Goal: Use online tool/utility: Use online tool/utility

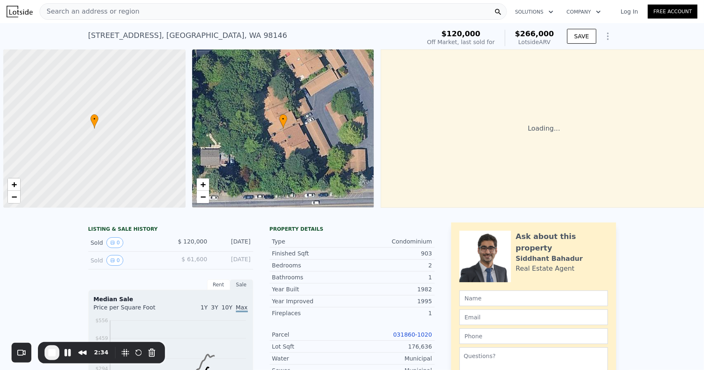
scroll to position [0, 3]
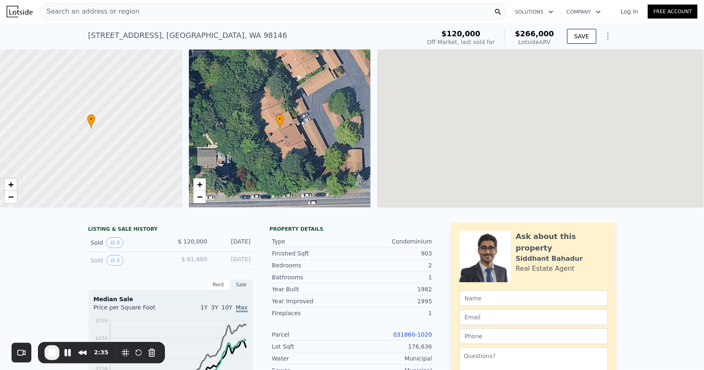
click at [253, 4] on div "Search an address or region" at bounding box center [273, 11] width 467 height 16
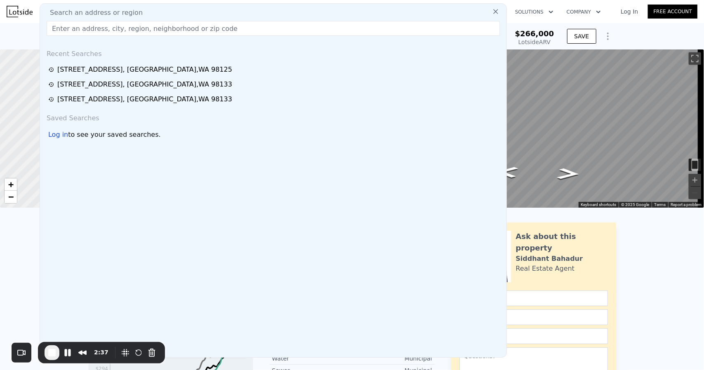
click at [612, 37] on button "Show Options" at bounding box center [608, 36] width 16 height 16
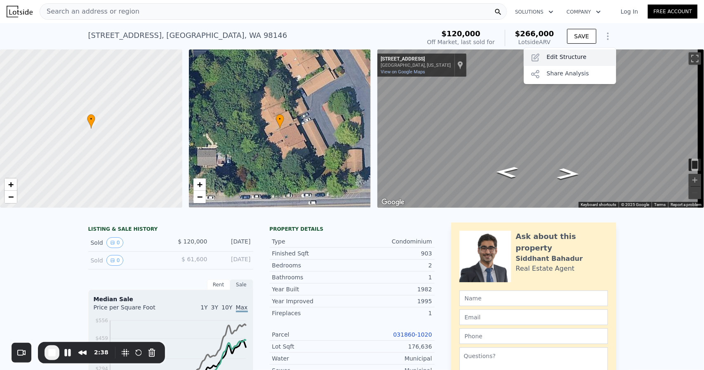
click at [567, 59] on div "Edit Structure" at bounding box center [570, 57] width 92 height 16
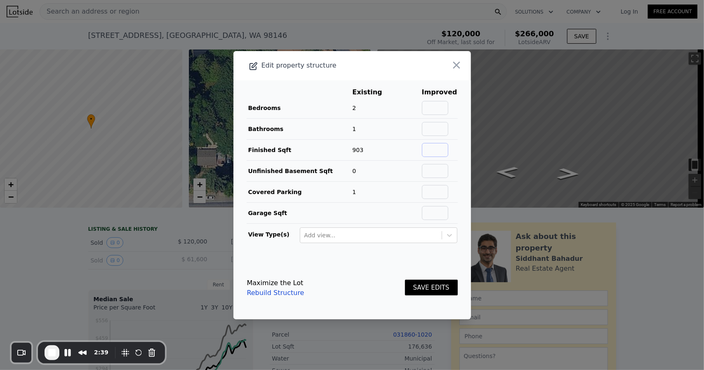
click at [431, 145] on input "text" at bounding box center [435, 150] width 26 height 14
type input "877"
click at [426, 285] on button "SAVE EDITS" at bounding box center [431, 288] width 53 height 16
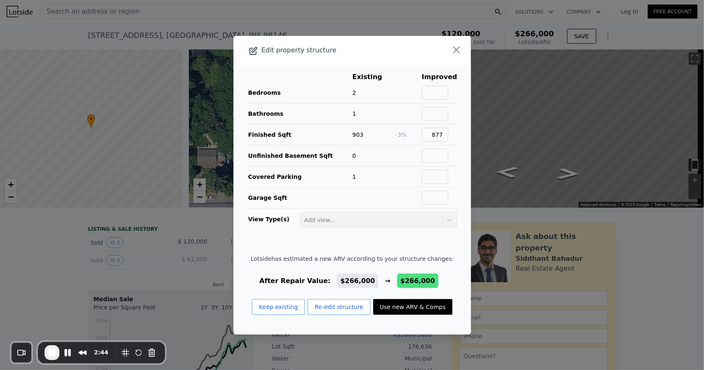
click at [413, 304] on button "Use new ARV & Comps" at bounding box center [412, 307] width 79 height 16
checkbox input "false"
checkbox input "true"
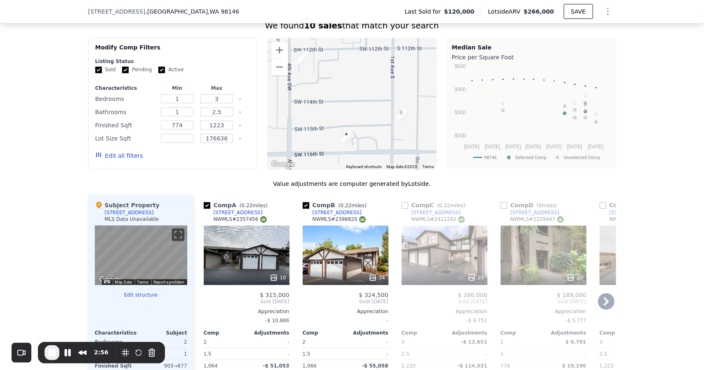
scroll to position [780, 0]
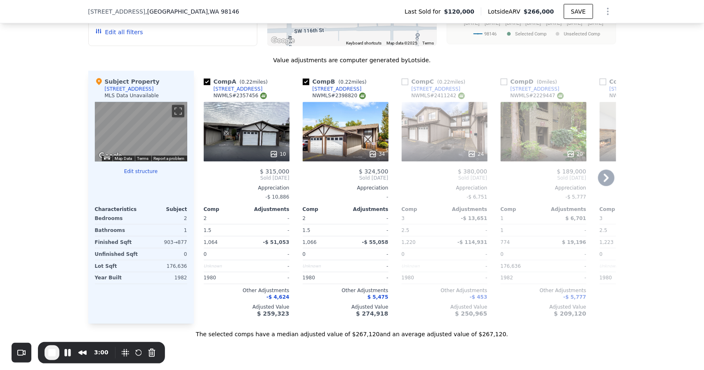
click at [601, 184] on icon at bounding box center [606, 178] width 16 height 16
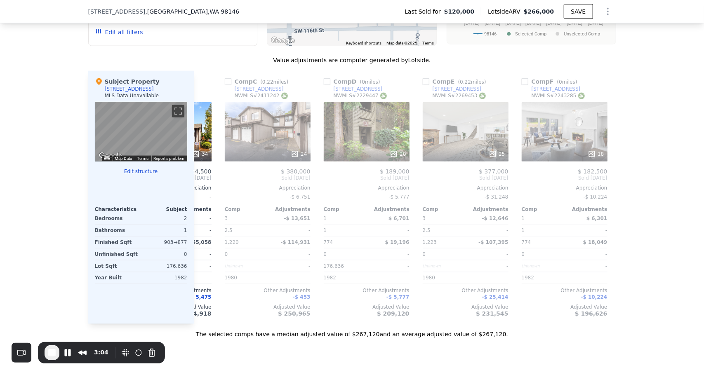
scroll to position [0, 0]
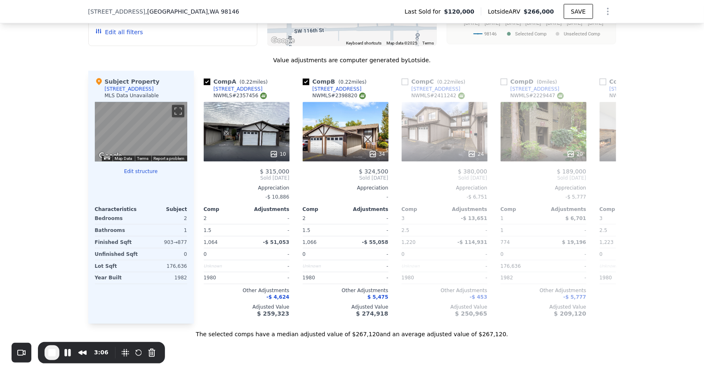
click at [540, 14] on span "$266,000" at bounding box center [539, 11] width 31 height 7
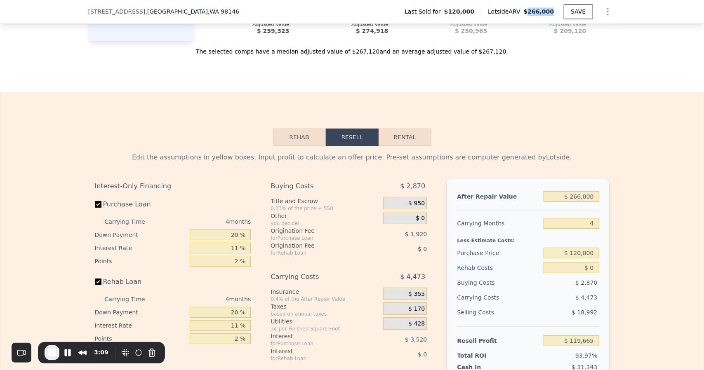
scroll to position [1110, 0]
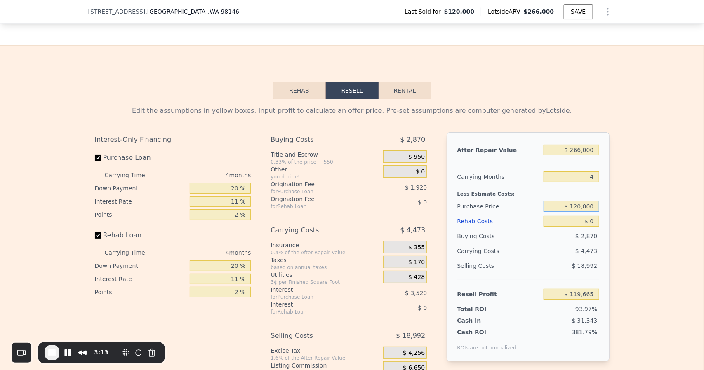
click at [578, 212] on input "$ 120,000" at bounding box center [571, 206] width 55 height 11
type input "$ 30,000"
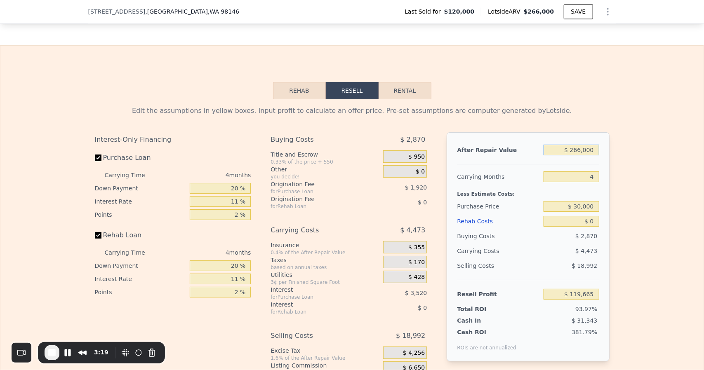
click at [580, 156] on input "$ 266,000" at bounding box center [571, 150] width 55 height 11
type input "$ 214,045"
click at [580, 156] on input "$ 266,000" at bounding box center [571, 150] width 55 height 11
type input "$ 266,330,000,000"
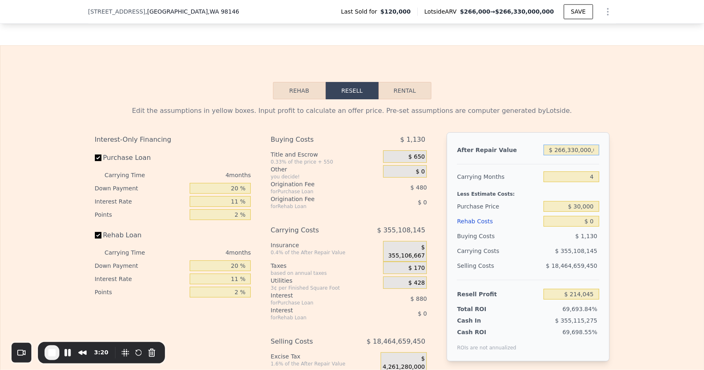
type input "$ 247,510,201,275"
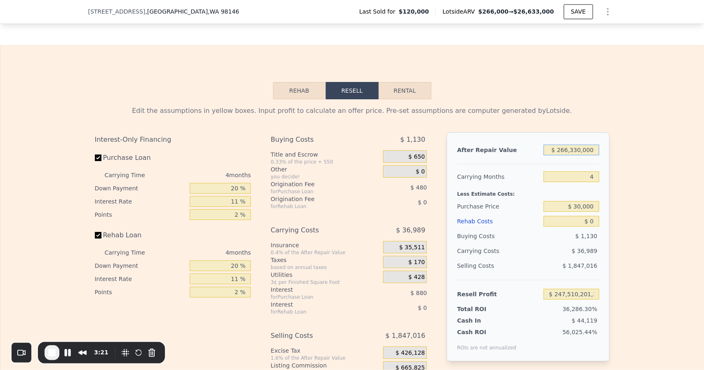
type input "$ 26,633,000"
type input "$ 2,475,069,186"
type input "$ 00"
type input "-$ 33,158"
type input "$ 330,000"
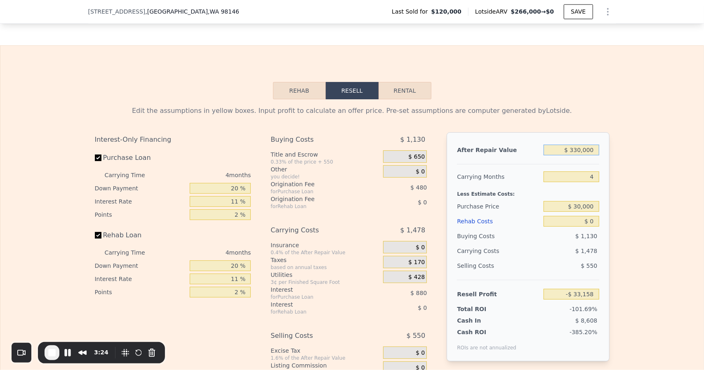
type input "$ 273,523"
type input "$ 33,000"
type input "-$ 2,490"
click at [654, 197] on div "Edit the assumptions in yellow boxes. Input profit to calculate an offer price.…" at bounding box center [351, 252] width 703 height 307
click at [579, 156] on input "$ 33,000" at bounding box center [571, 150] width 55 height 11
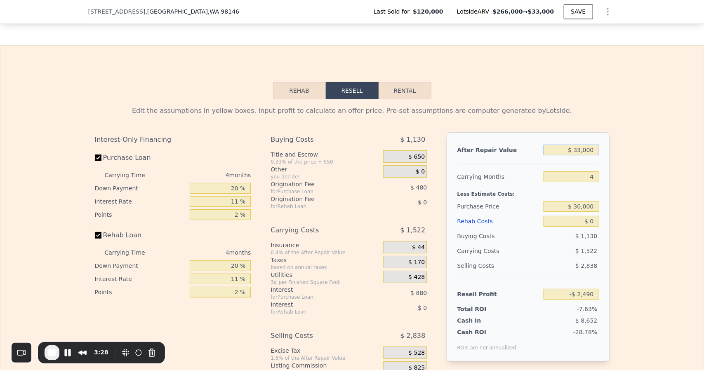
type input "$ 330,000"
type input "$ 273,523"
type input "$ 330,000"
click at [609, 194] on div "Edit the assumptions in yellow boxes. Input profit to calculate an offer price.…" at bounding box center [352, 252] width 528 height 307
drag, startPoint x: 588, startPoint y: 232, endPoint x: 594, endPoint y: 232, distance: 6.2
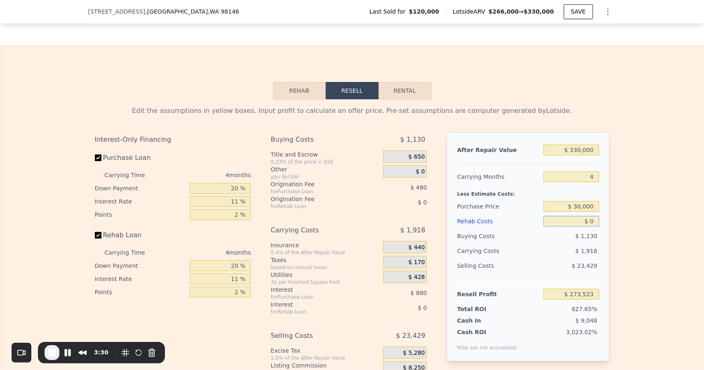
click at [594, 227] on input "$ 0" at bounding box center [571, 221] width 55 height 11
click at [585, 212] on input "$ 30,000" at bounding box center [571, 206] width 55 height 11
drag, startPoint x: 587, startPoint y: 234, endPoint x: 595, endPoint y: 234, distance: 7.4
click at [595, 227] on input "$ 0" at bounding box center [571, 221] width 55 height 11
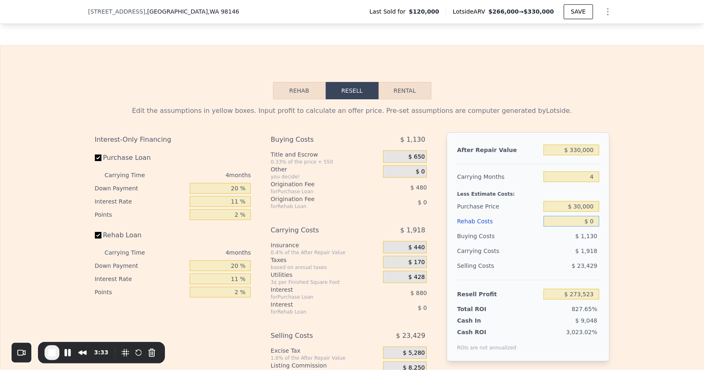
paste input "30,00"
type input "$ 30,000"
type input "$ 242,163"
type input "$ 30,000"
click at [581, 212] on input "$ 30,000" at bounding box center [571, 206] width 55 height 11
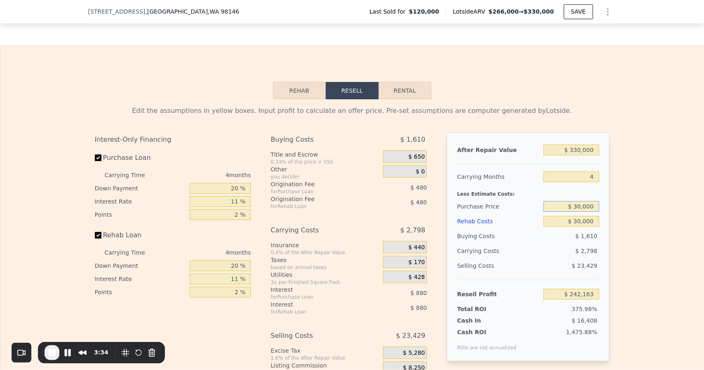
click at [581, 212] on input "$ 30,000" at bounding box center [571, 206] width 55 height 11
type input "$ 235,000"
click at [655, 230] on div "Edit the assumptions in yellow boxes. Input profit to calculate an offer price.…" at bounding box center [351, 252] width 703 height 307
type input "$ 27,188"
click at [586, 300] on input "$ 27,188" at bounding box center [571, 294] width 55 height 11
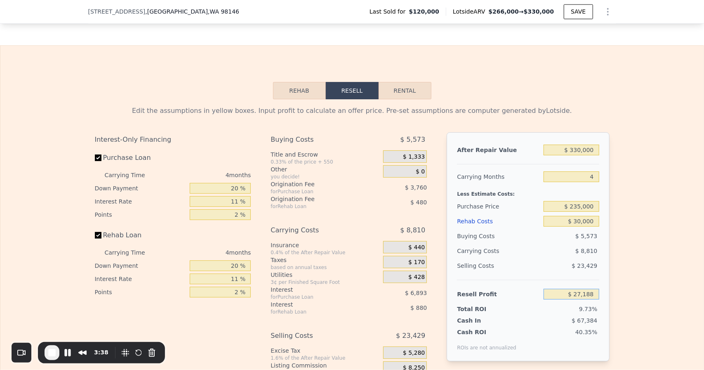
click at [577, 300] on input "$ 27,188" at bounding box center [571, 294] width 55 height 11
click at [576, 227] on input "$ 30,000" at bounding box center [571, 221] width 55 height 11
checkbox input "false"
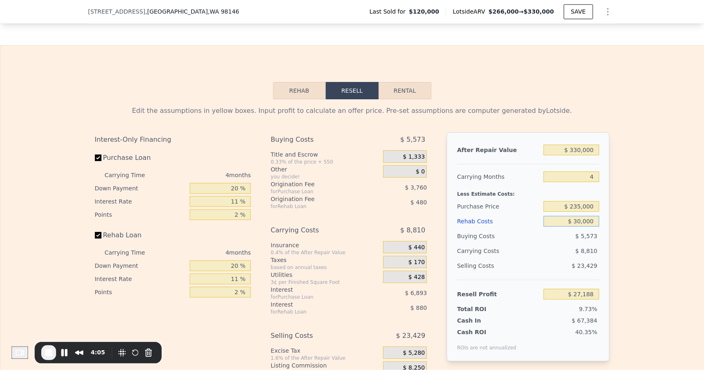
type input "$ 266,000"
type input "$ 0"
type input "$ 119,665"
checkbox input "true"
type input "$ 05"
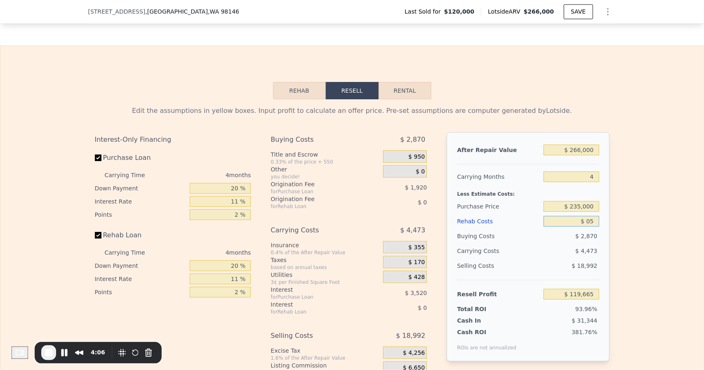
type input "$ 119,660"
type input "$ 0"
type input "$ 119,665"
type input "$ 350,000"
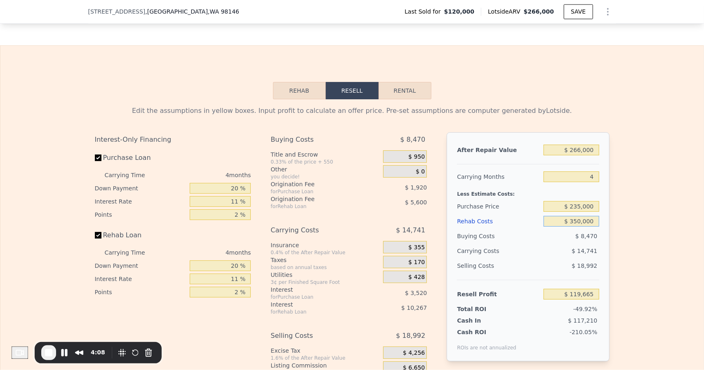
type input "-$ 246,203"
type input "$ 35,000"
type input "$ 83,077"
type input "$ 35,000"
click at [575, 212] on input "$ 235,000" at bounding box center [571, 206] width 55 height 11
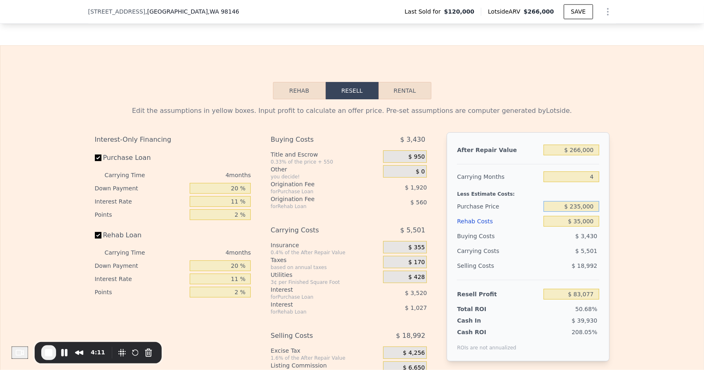
click at [575, 212] on input "$ 235,000" at bounding box center [571, 206] width 55 height 11
type input "$ 220,000"
click at [650, 242] on div "Edit the assumptions in yellow boxes. Input profit to calculate an offer price.…" at bounding box center [351, 252] width 703 height 307
type input "-$ 21,788"
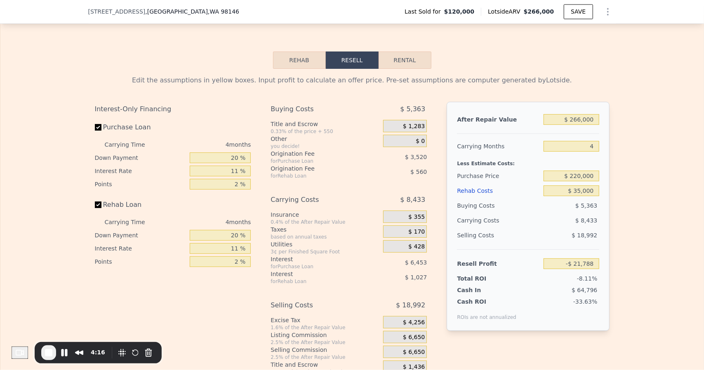
scroll to position [1193, 0]
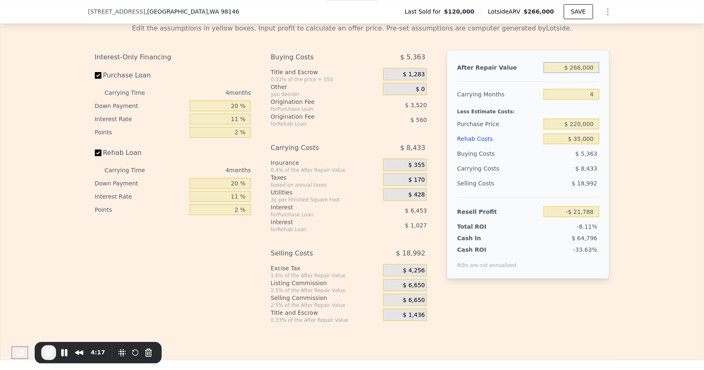
click at [577, 73] on input "$ 266,000" at bounding box center [571, 67] width 55 height 11
type input "$ 330,000"
type input "$ 37,690"
type input "$ 330,000"
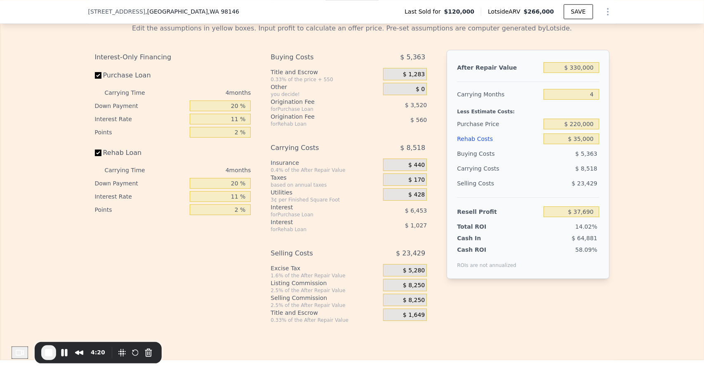
click at [662, 114] on div "Edit the assumptions in yellow boxes. Input profit to calculate an offer price.…" at bounding box center [351, 170] width 703 height 307
click at [580, 144] on input "$ 35,000" at bounding box center [571, 139] width 55 height 11
click at [583, 242] on span "$ 64,881" at bounding box center [585, 238] width 26 height 7
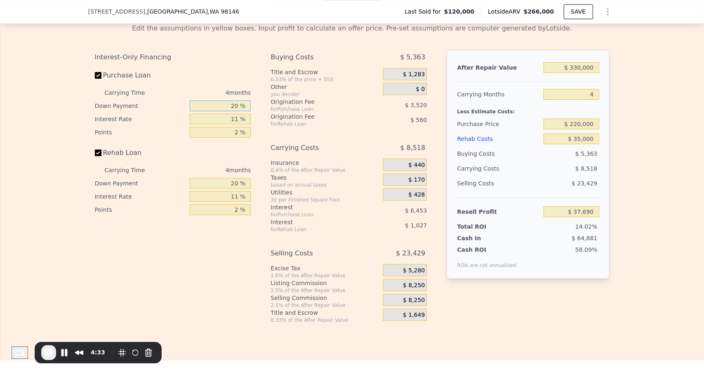
click at [231, 111] on input "20 %" at bounding box center [220, 106] width 61 height 11
type input "10 %"
type input "$ 36,442"
type input "10 %"
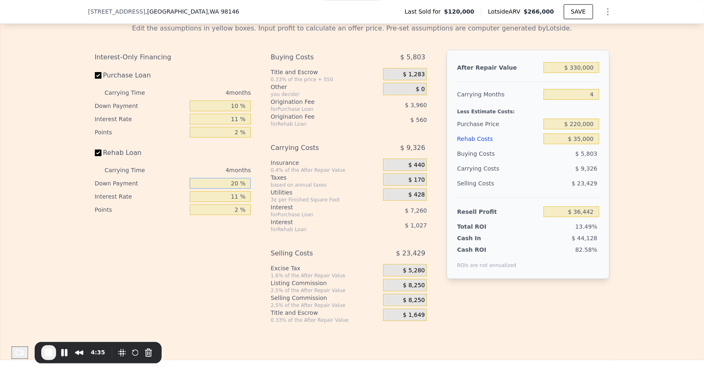
click at [233, 189] on input "20 %" at bounding box center [220, 183] width 61 height 11
type input "10 %"
type input "$ 36,244"
type input "10 %"
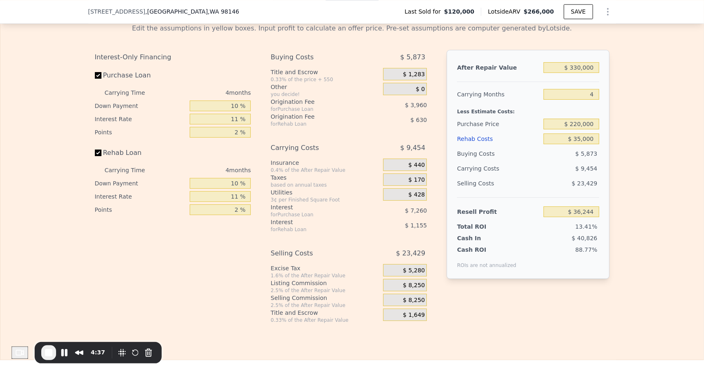
click at [218, 248] on div "Interest-Only Financing Purchase Loan Carrying Time 4 months Down Payment 10 % …" at bounding box center [176, 187] width 163 height 274
click at [576, 242] on span "$ 40,826" at bounding box center [585, 238] width 26 height 7
click at [580, 242] on span "$ 40,826" at bounding box center [585, 238] width 26 height 7
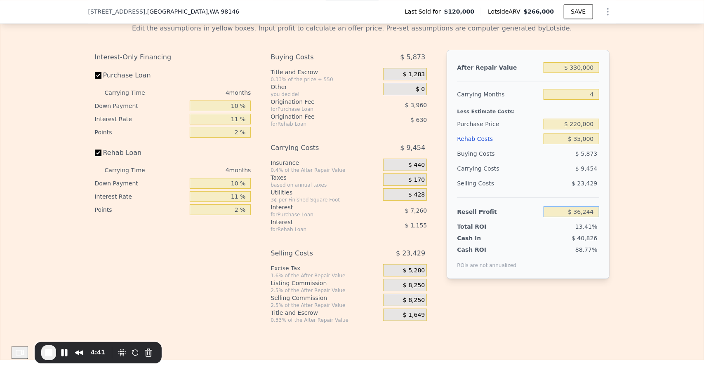
click at [576, 217] on input "$ 36,244" at bounding box center [571, 212] width 55 height 11
type input "$ 40,000"
click at [626, 213] on div "Edit the assumptions in yellow boxes. Input profit to calculate an offer price.…" at bounding box center [351, 170] width 703 height 307
type input "$ 216,436"
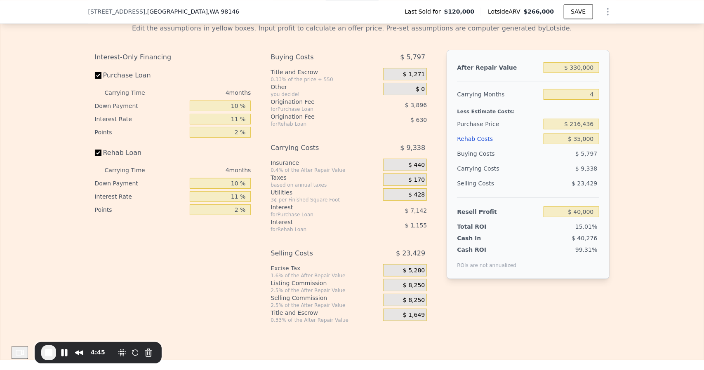
click at [584, 269] on div "99.31%" at bounding box center [560, 257] width 80 height 23
click at [400, 306] on div "$ 8,250" at bounding box center [405, 300] width 44 height 12
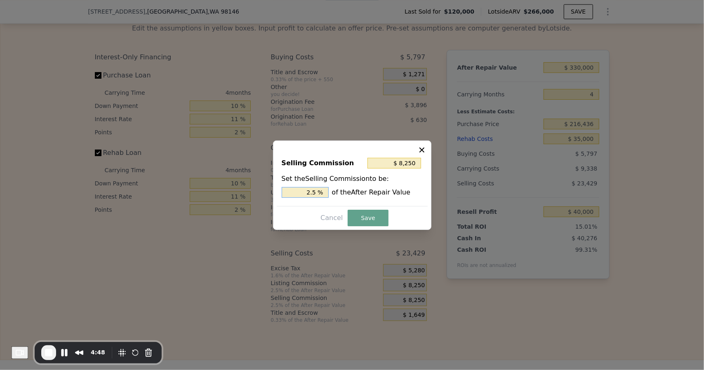
drag, startPoint x: 309, startPoint y: 193, endPoint x: 320, endPoint y: 196, distance: 12.0
click at [321, 198] on div "Selling Commission $ 8,250 Set the Selling Commission to be: 2.5 % of the After…" at bounding box center [352, 178] width 151 height 55
drag, startPoint x: 319, startPoint y: 188, endPoint x: 311, endPoint y: 191, distance: 8.1
click at [318, 188] on input "2.5 %" at bounding box center [305, 192] width 47 height 11
click at [309, 193] on input "2.5 %" at bounding box center [305, 192] width 47 height 11
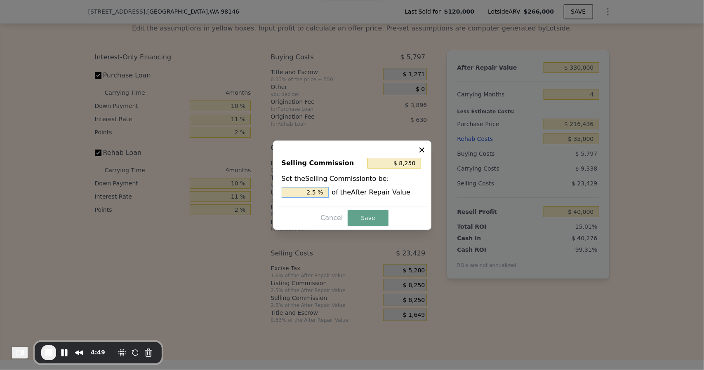
click at [309, 193] on input "2.5 %" at bounding box center [305, 192] width 47 height 11
type input "$ 3,300"
type input "1 %"
click at [418, 151] on icon at bounding box center [422, 150] width 8 height 8
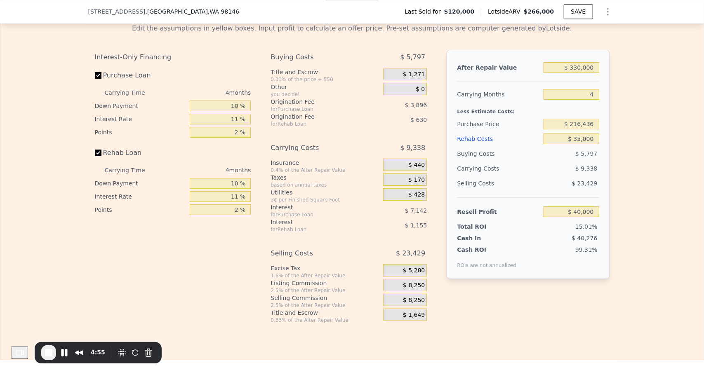
click at [393, 292] on div "$ 8,250" at bounding box center [405, 285] width 44 height 12
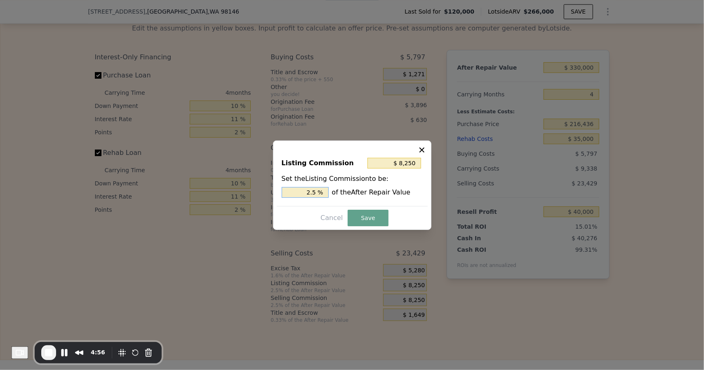
drag, startPoint x: 309, startPoint y: 192, endPoint x: 317, endPoint y: 194, distance: 8.6
click at [317, 194] on input "2.5 %" at bounding box center [305, 192] width 47 height 11
type input "$ 3,300"
type input "1 %"
click at [361, 219] on button "Save" at bounding box center [368, 218] width 40 height 16
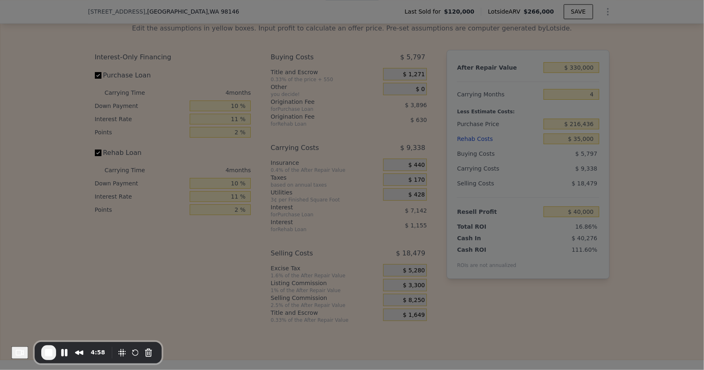
type input "$ 44,950"
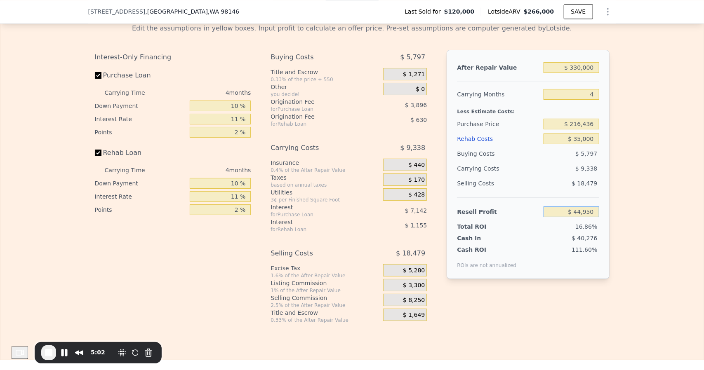
click at [575, 217] on input "$ 44,950" at bounding box center [571, 212] width 55 height 11
click at [392, 292] on div "$ 3,300" at bounding box center [405, 285] width 44 height 12
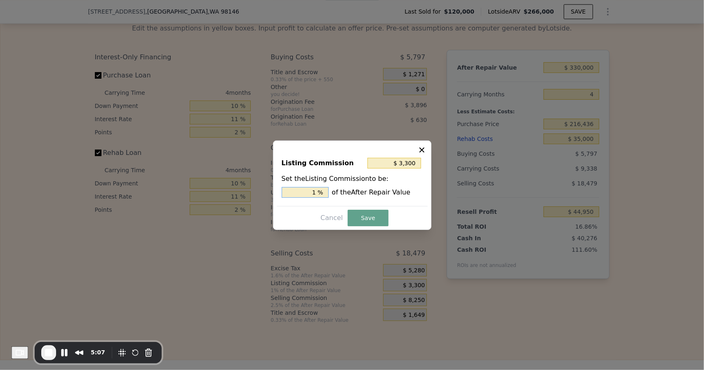
drag, startPoint x: 308, startPoint y: 192, endPoint x: 317, endPoint y: 197, distance: 10.3
click at [317, 197] on input "1 %" at bounding box center [305, 192] width 47 height 11
type input "$ 6,600"
type input "2 %"
type input "$ 69,300"
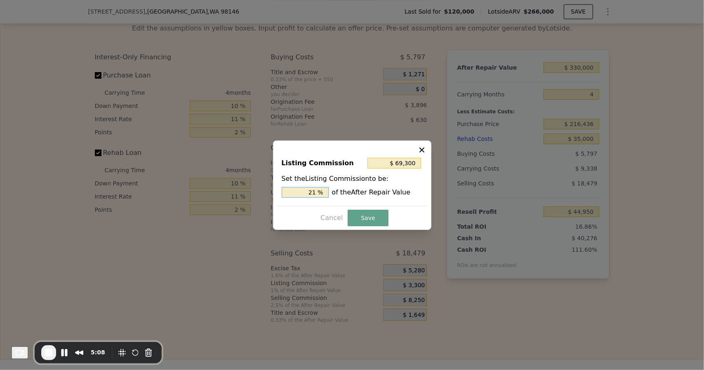
type input "21. %"
type input "$ 70,950"
type input "21.5 %"
type input "$ 69,300"
type input "21 %"
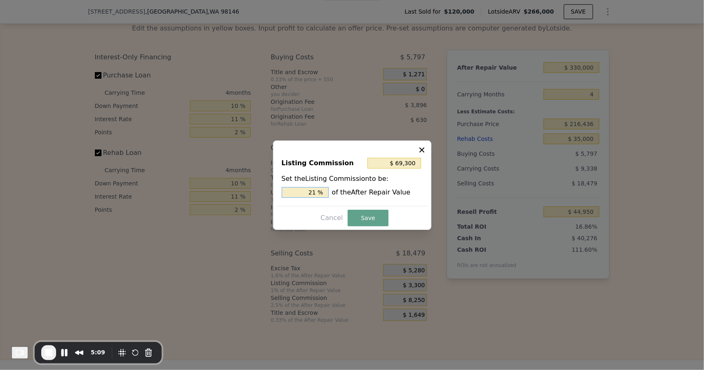
type input "$ 6,600"
type input "2. %"
type input "$ 8,250"
type input "2.5 %"
click at [377, 220] on button "Save" at bounding box center [368, 218] width 40 height 16
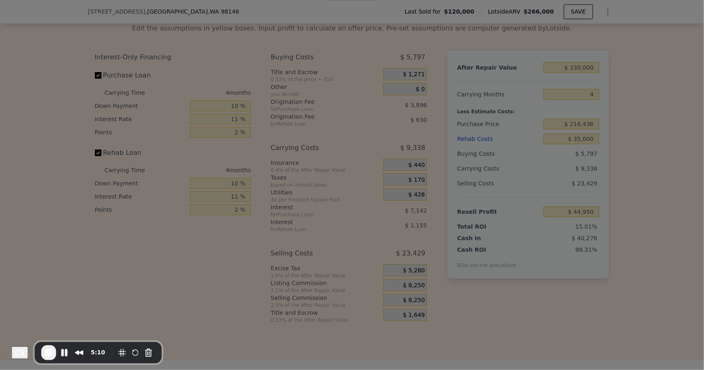
type input "$ 40,000"
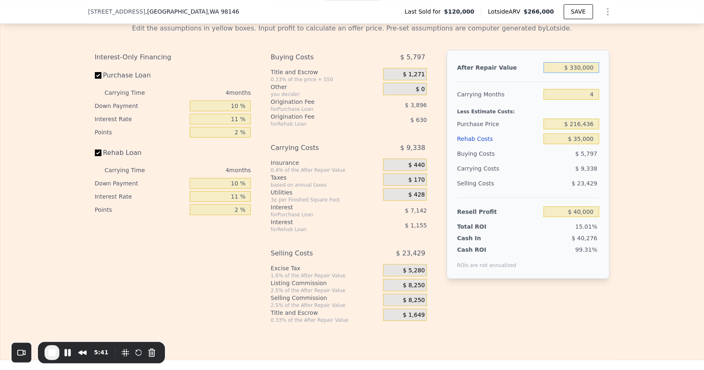
click at [573, 73] on input "$ 330,000" at bounding box center [571, 67] width 55 height 11
type input "$ 2"
type input "-$ 266,679"
type input "$ 27"
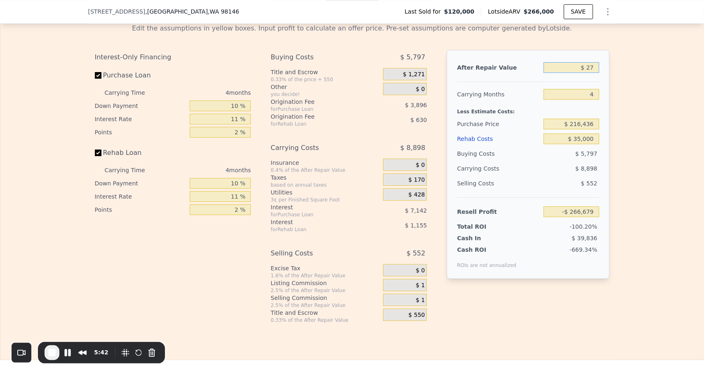
type input "-$ 266,656"
type input "$ 2,660,005,000"
type input "$ 0"
type input "$ 2,471,912,642"
type input "$ 26,600"
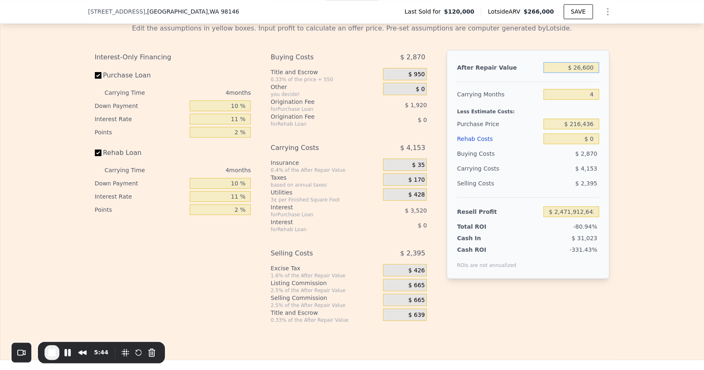
type input "-$ 102,818"
type input "$ 266,000"
type input "$ 119,665"
type input "$ 266,000"
drag, startPoint x: 587, startPoint y: 106, endPoint x: 610, endPoint y: 106, distance: 23.1
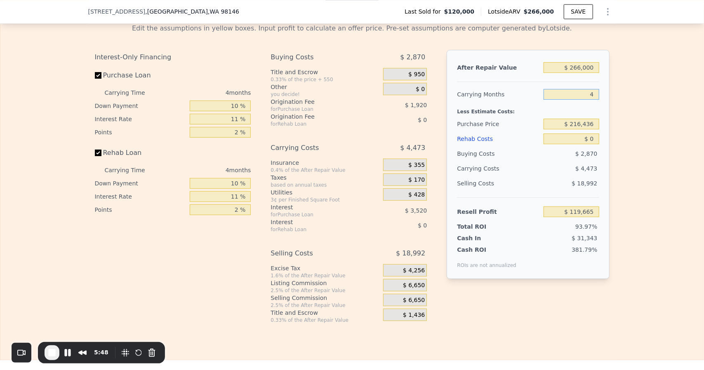
click at [610, 107] on div "Edit the assumptions in yellow boxes. Input profit to calculate an offer price.…" at bounding box center [352, 170] width 528 height 307
type input "3"
type input "$ 120,784"
type input "3"
click at [641, 121] on div "Edit the assumptions in yellow boxes. Input profit to calculate an offer price.…" at bounding box center [351, 170] width 703 height 307
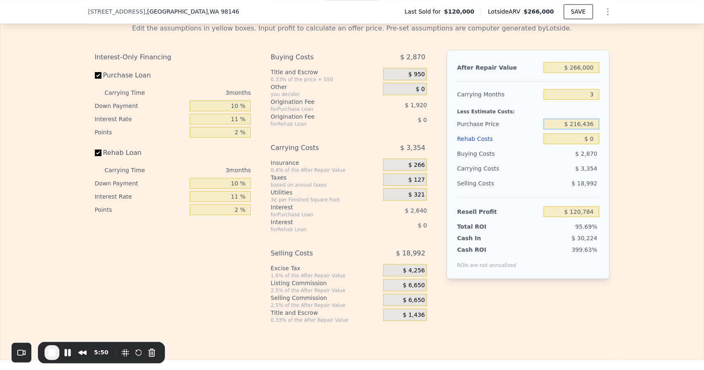
click at [579, 130] on input "$ 216,436" at bounding box center [571, 124] width 55 height 11
click at [578, 130] on input "$ 216,436" at bounding box center [571, 124] width 55 height 11
type input "$ 215,000"
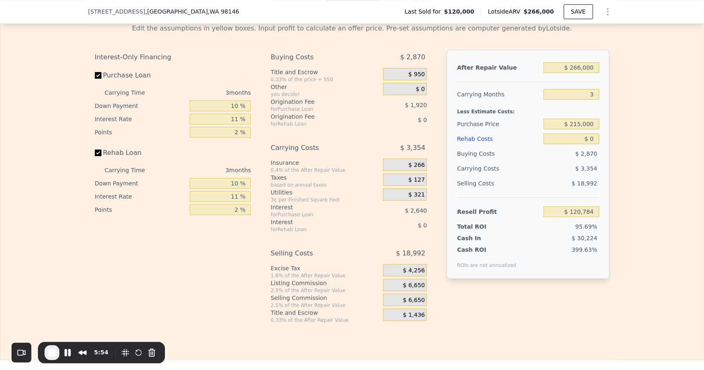
click at [628, 136] on div "Edit the assumptions in yellow boxes. Input profit to calculate an offer price.…" at bounding box center [351, 170] width 703 height 307
type input "$ 21,857"
click at [580, 217] on input "$ 21,857" at bounding box center [571, 212] width 55 height 11
drag, startPoint x: 580, startPoint y: 224, endPoint x: 584, endPoint y: 221, distance: 5.0
click at [584, 217] on input "$ 21,857" at bounding box center [571, 212] width 55 height 11
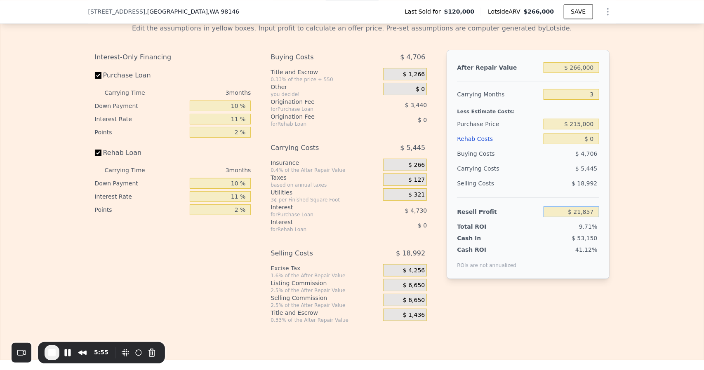
click at [584, 217] on input "$ 21,857" at bounding box center [571, 212] width 55 height 11
